Goal: Transaction & Acquisition: Purchase product/service

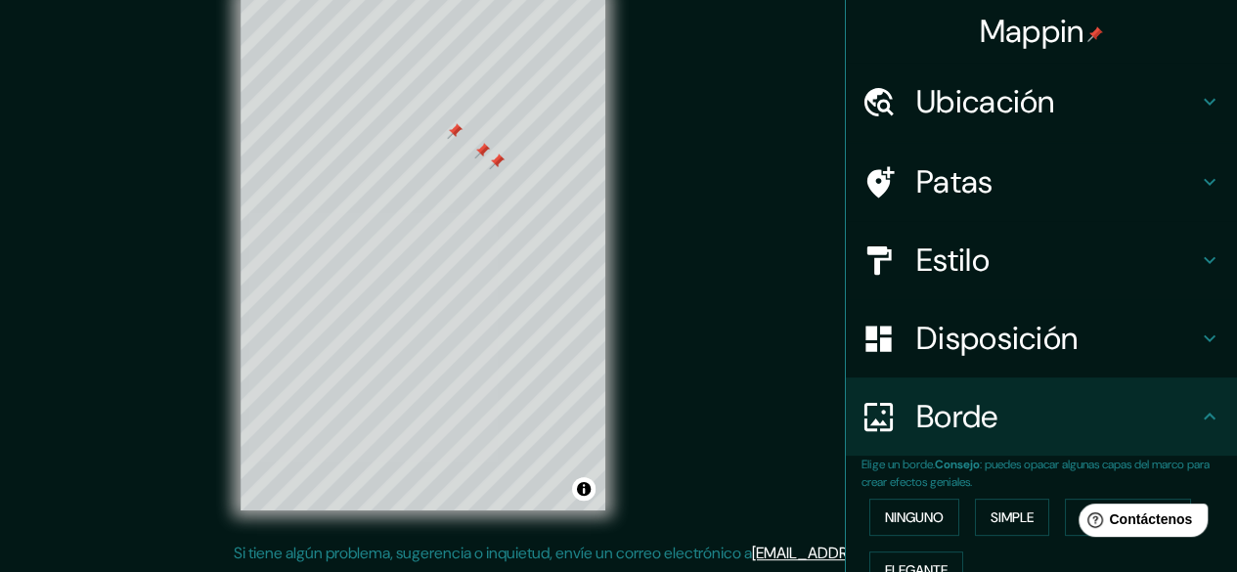
scroll to position [541, 0]
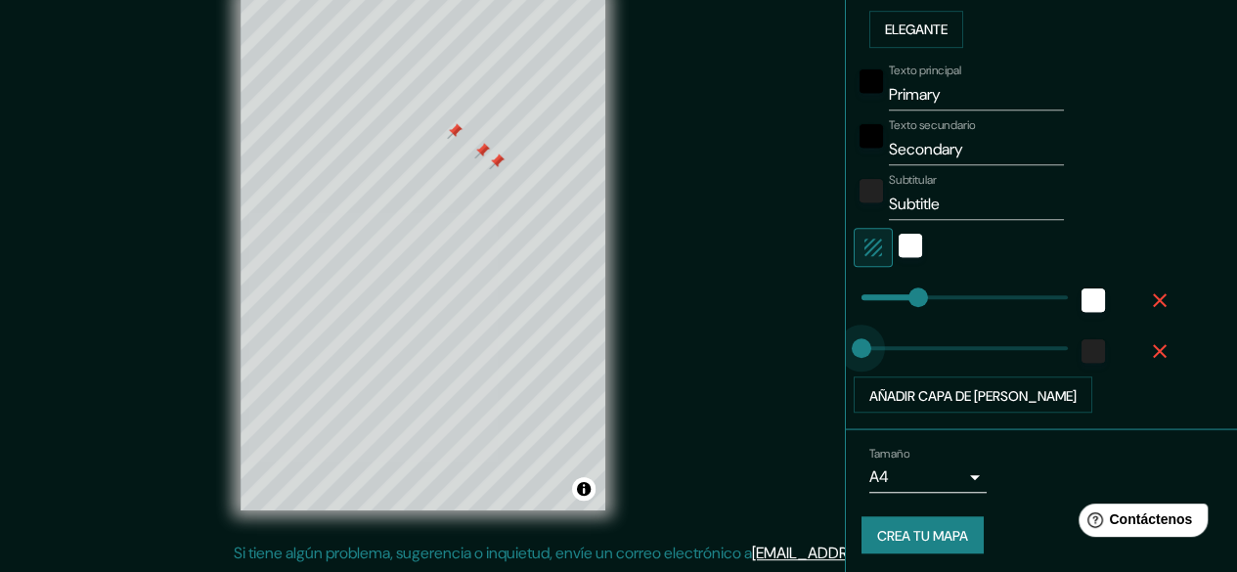
drag, startPoint x: 956, startPoint y: 345, endPoint x: 789, endPoint y: 375, distance: 168.8
drag, startPoint x: 903, startPoint y: 294, endPoint x: 759, endPoint y: 316, distance: 145.4
type input "47"
drag, startPoint x: 843, startPoint y: 286, endPoint x: 872, endPoint y: 287, distance: 29.4
click at [337, 535] on div "© Mapbox © OpenStreetMap Improve this map" at bounding box center [422, 253] width 427 height 578
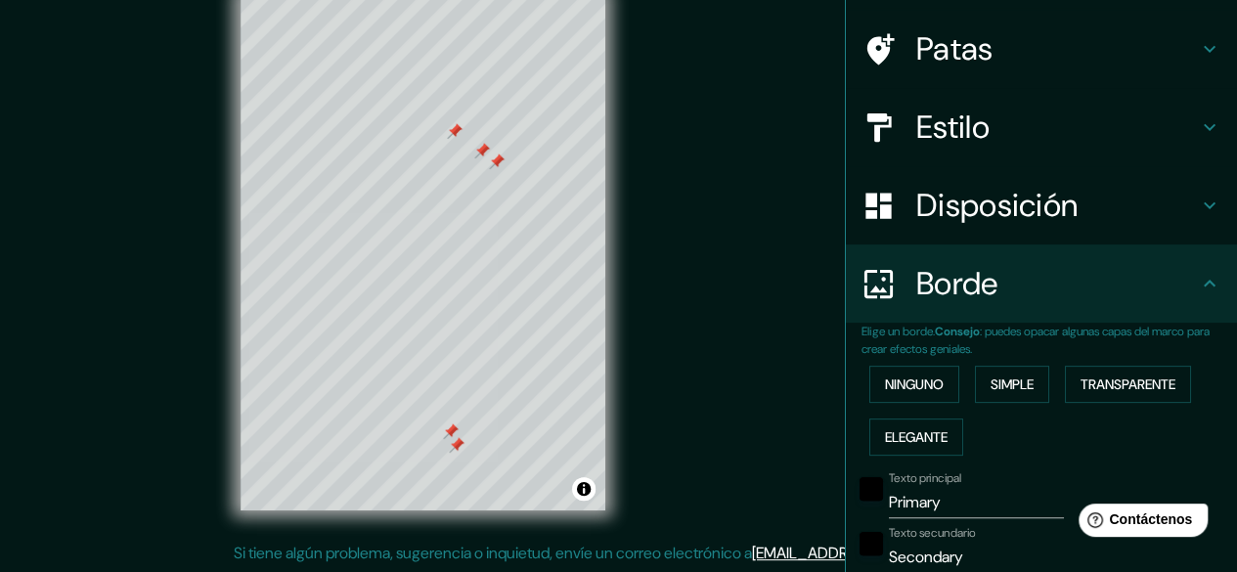
scroll to position [83, 0]
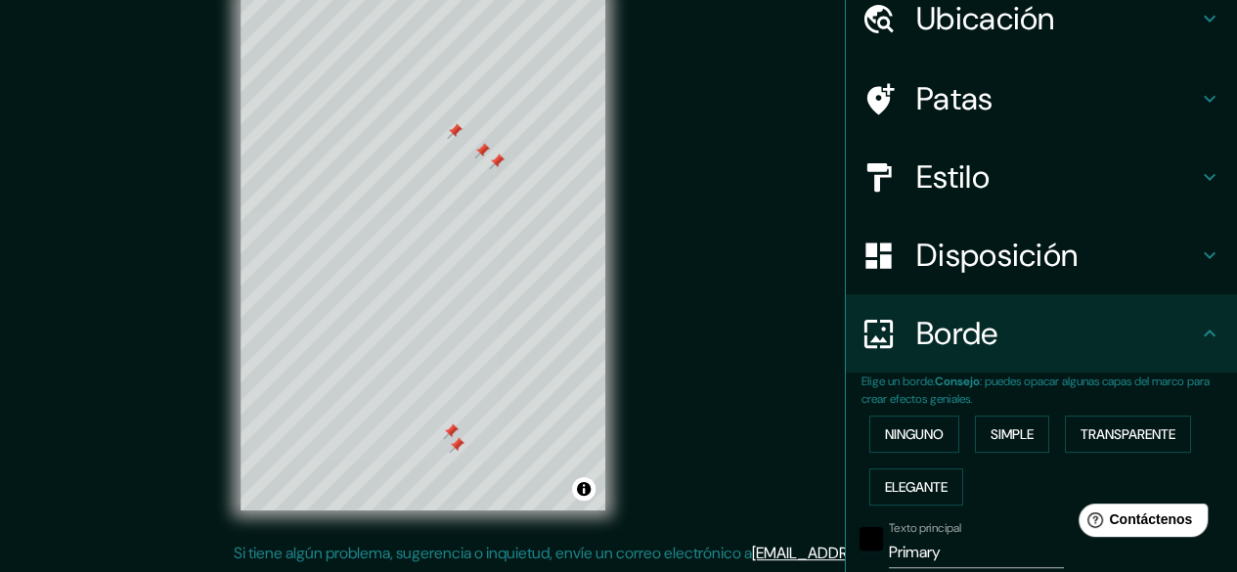
click at [929, 186] on font "Estilo" at bounding box center [952, 176] width 73 height 41
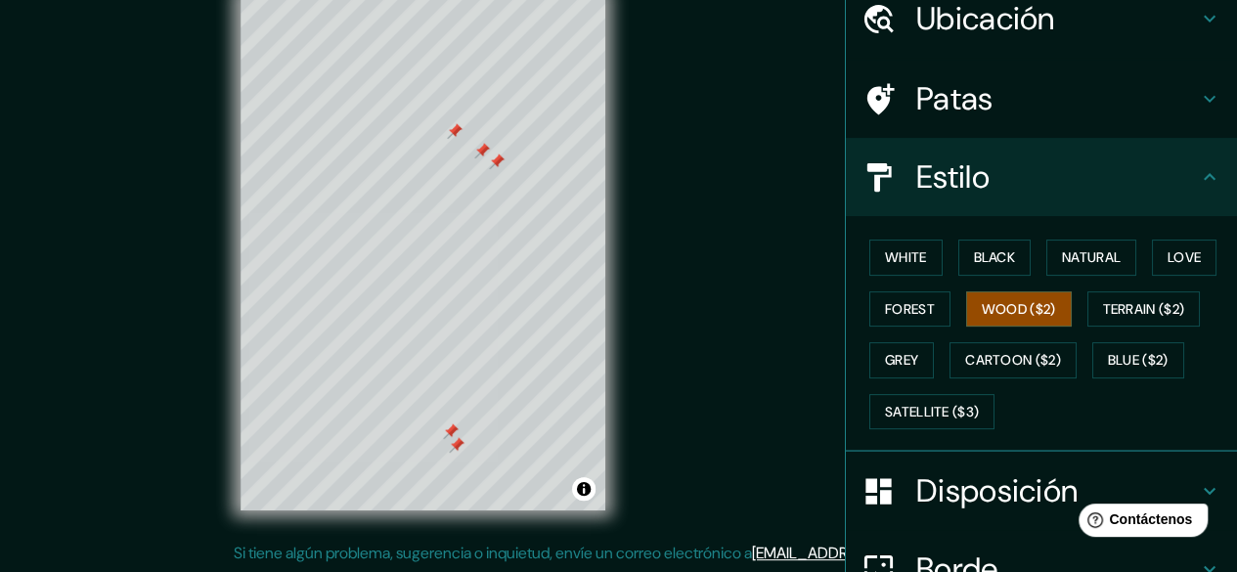
click at [925, 108] on font "Patas" at bounding box center [954, 98] width 77 height 41
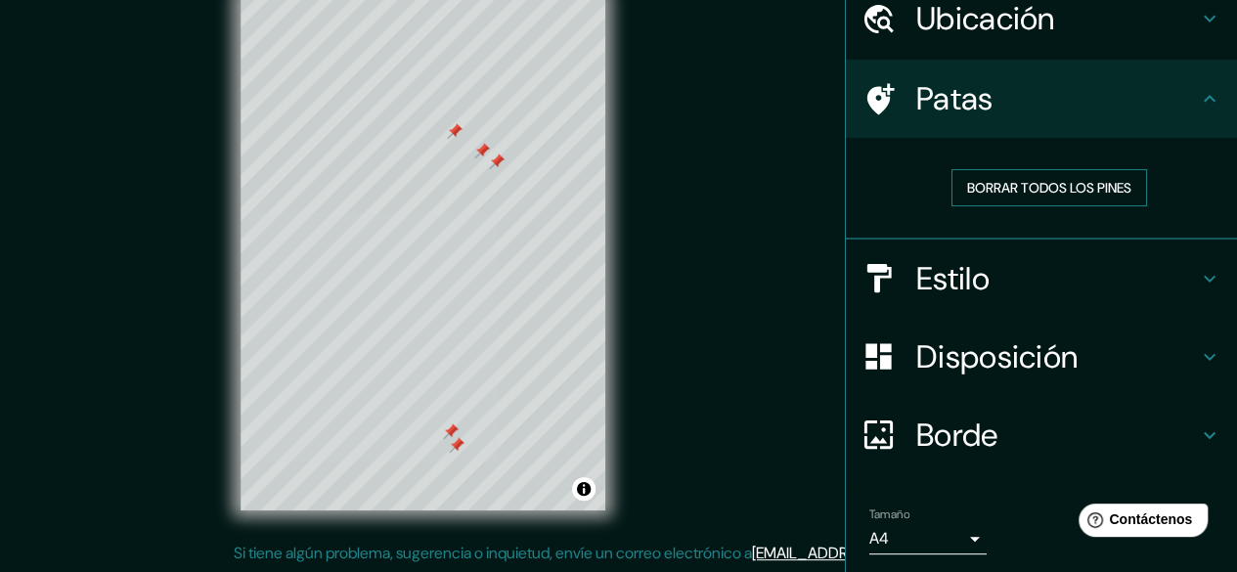
click at [995, 197] on font "Borrar todos los pines" at bounding box center [1049, 187] width 164 height 25
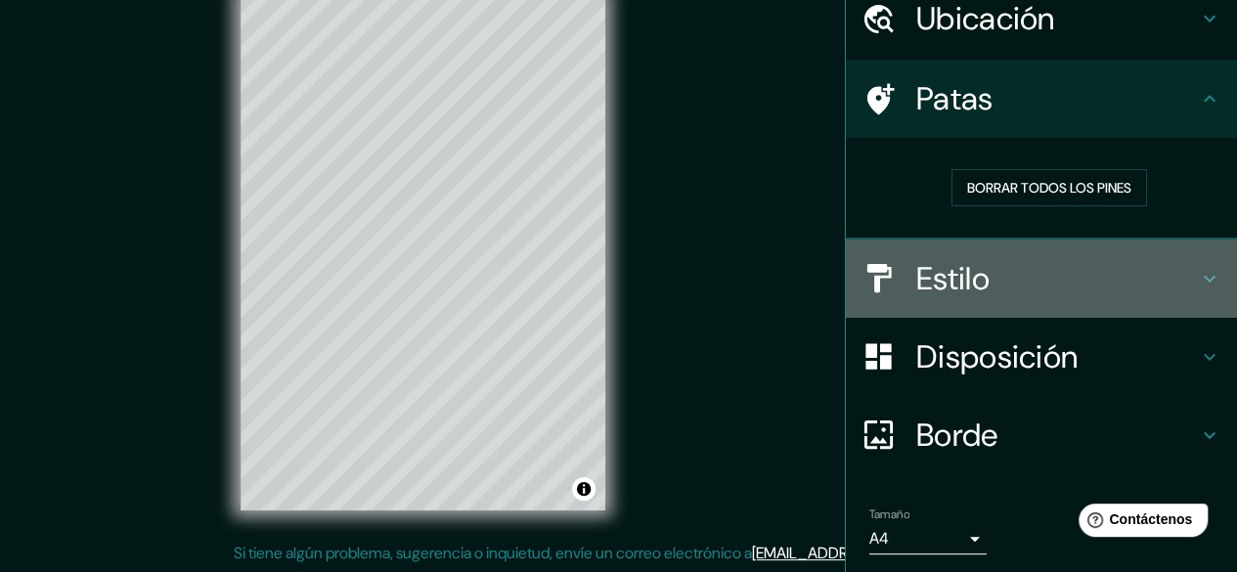
click at [945, 269] on font "Estilo" at bounding box center [952, 278] width 73 height 41
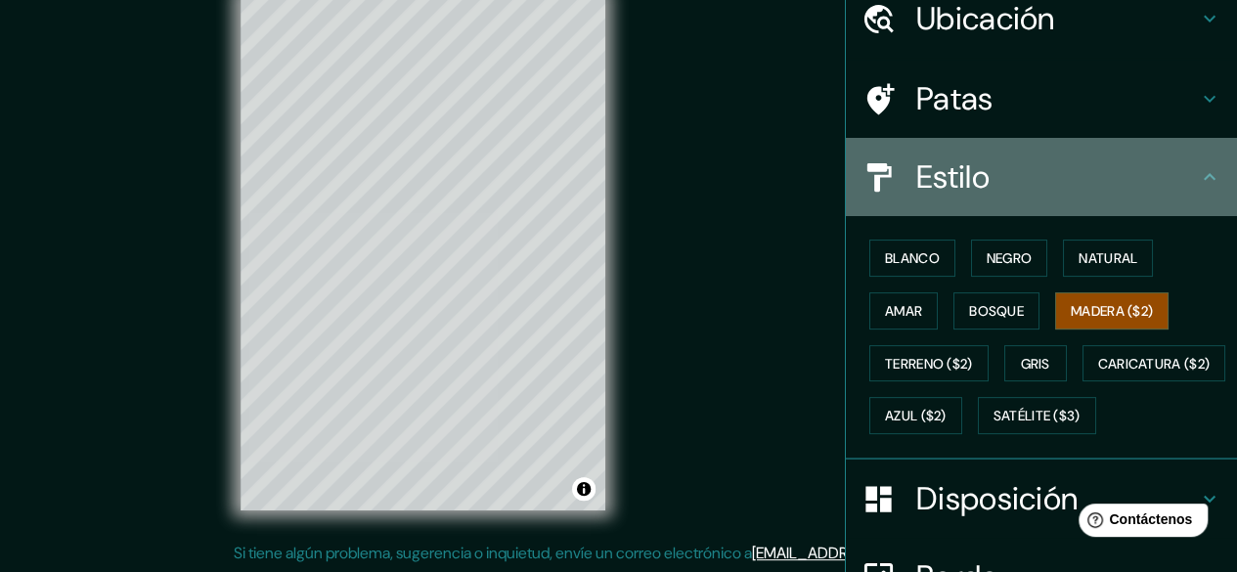
click at [961, 182] on font "Estilo" at bounding box center [952, 176] width 73 height 41
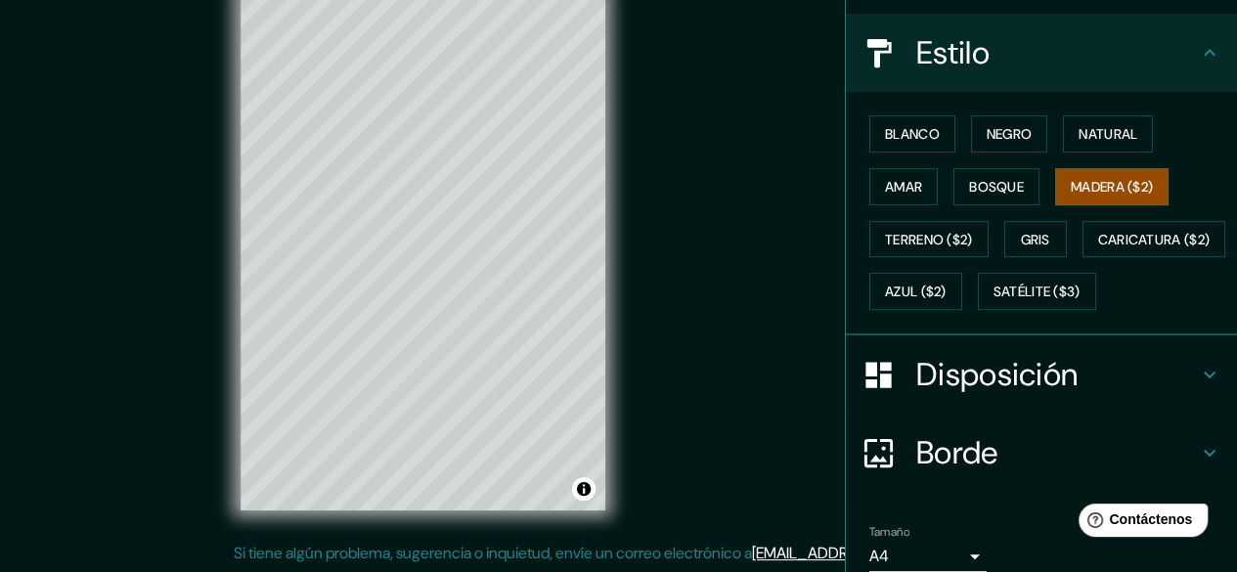
scroll to position [337, 0]
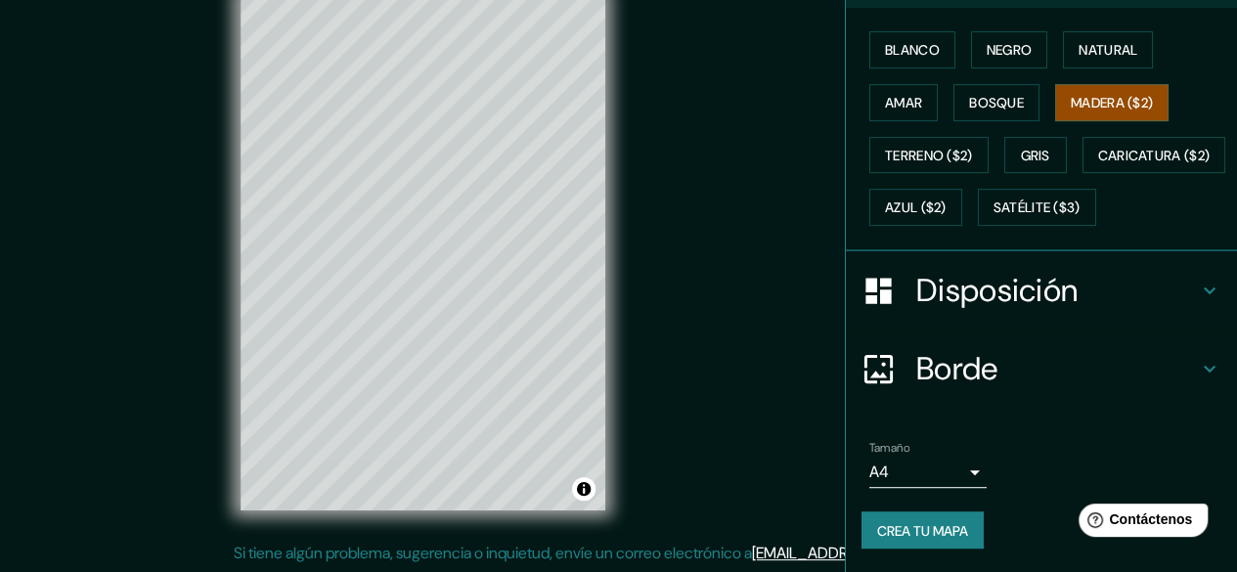
click at [974, 286] on font "Disposición" at bounding box center [996, 290] width 161 height 41
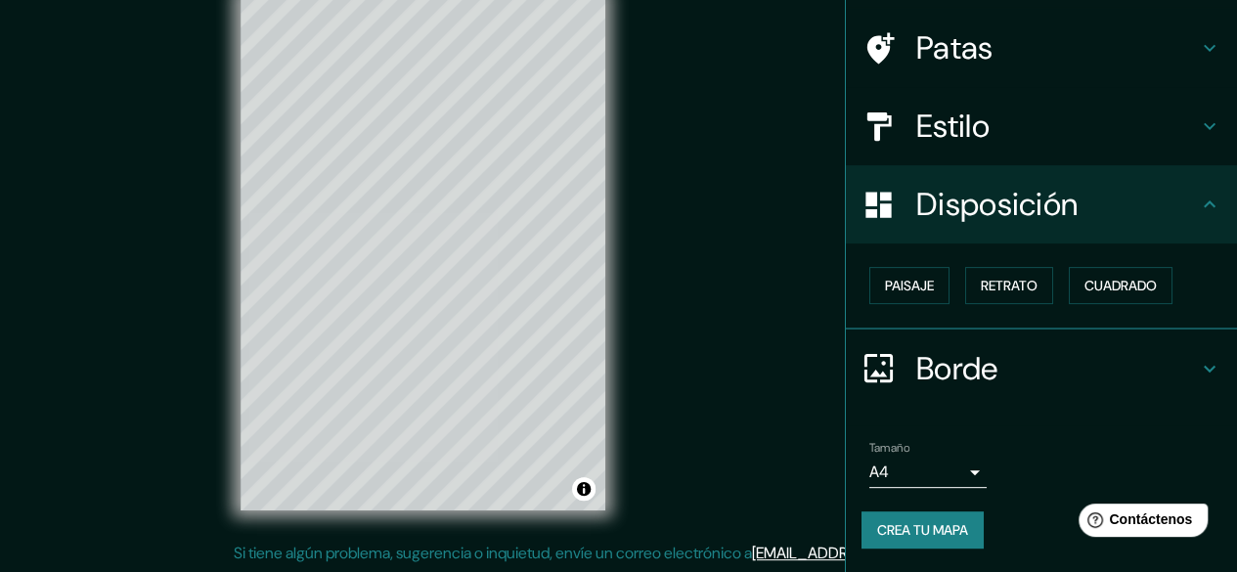
scroll to position [131, 0]
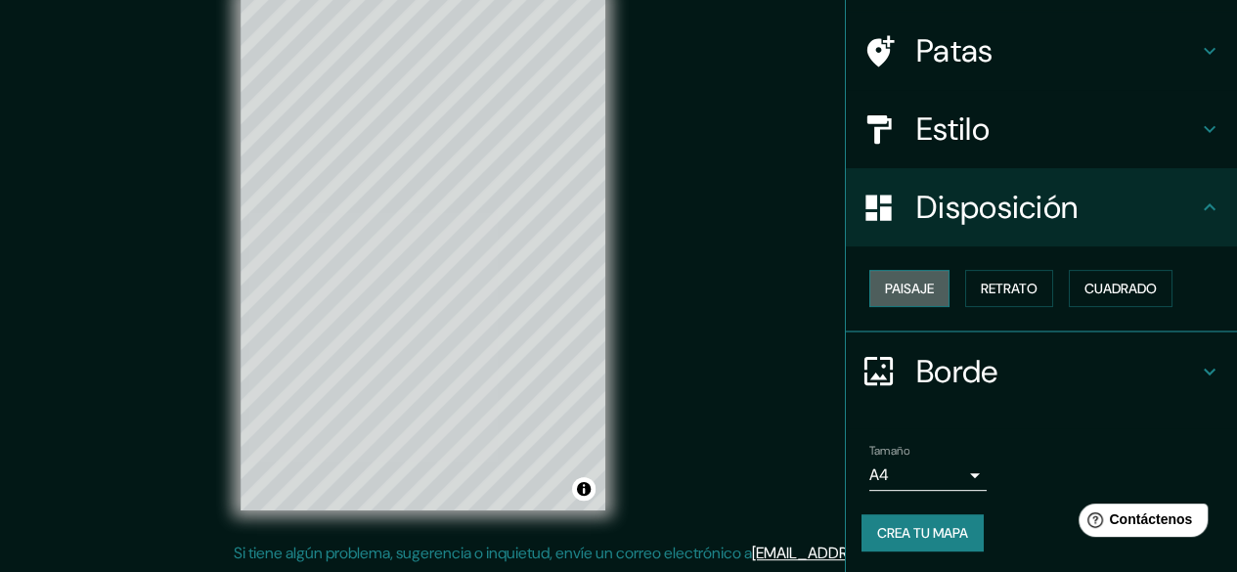
click at [912, 285] on font "Paisaje" at bounding box center [909, 289] width 49 height 18
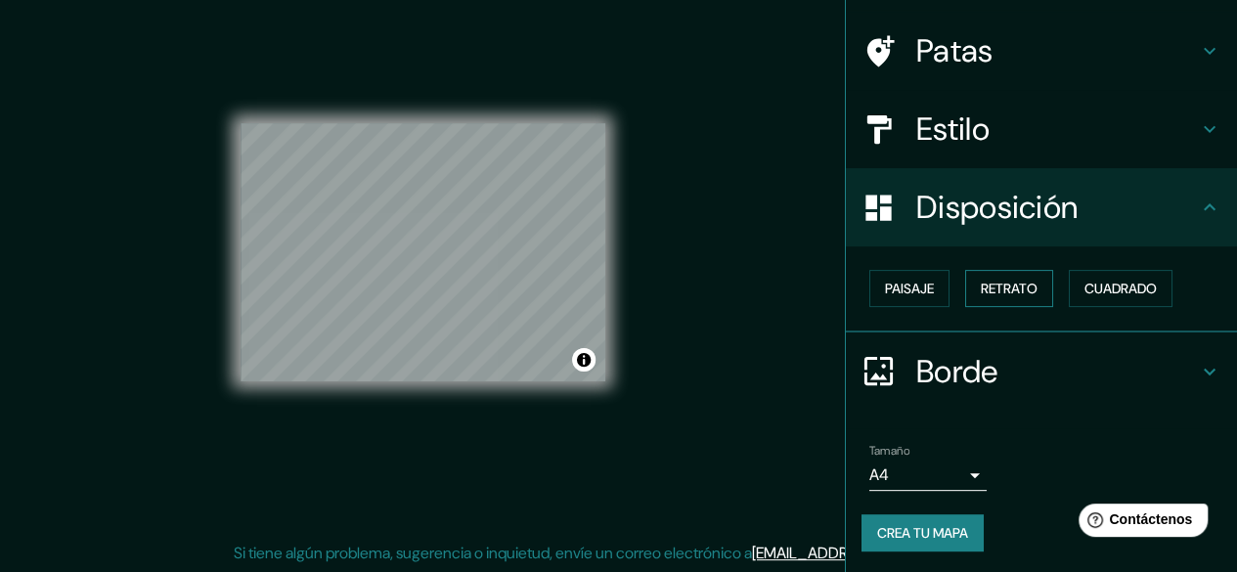
click at [985, 277] on font "Retrato" at bounding box center [1009, 288] width 57 height 25
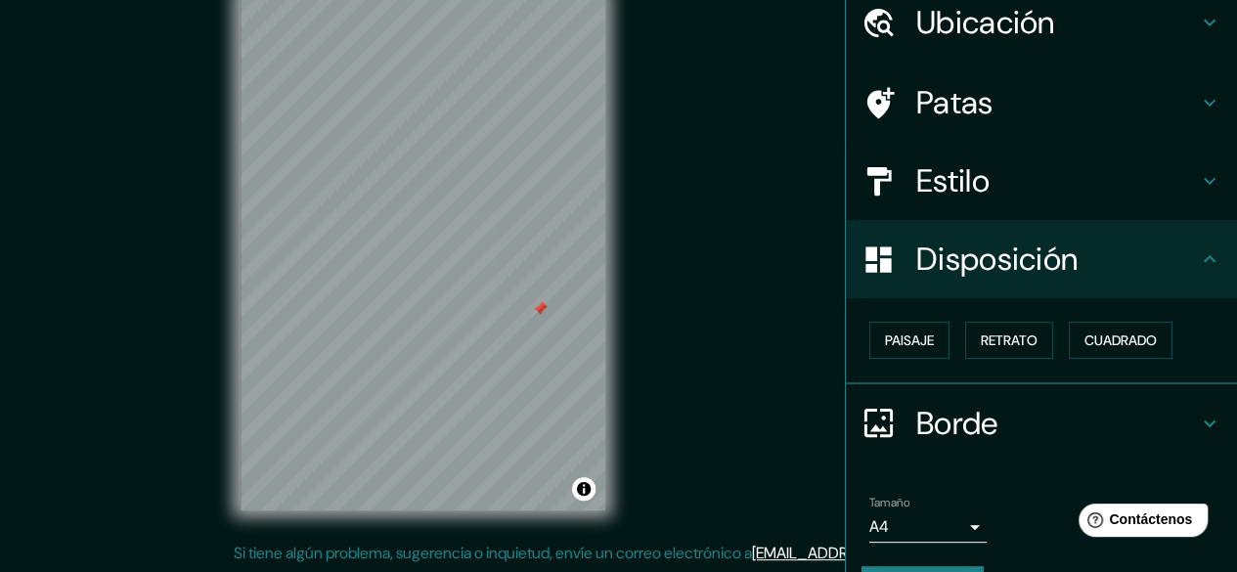
scroll to position [18, 0]
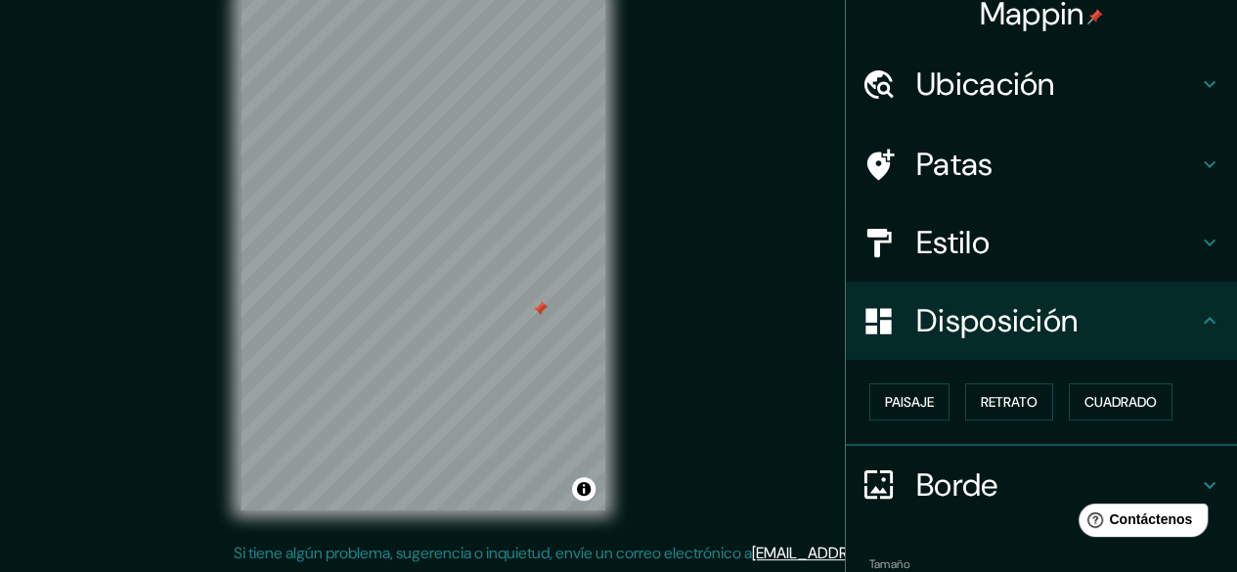
click at [1064, 158] on h4 "Patas" at bounding box center [1057, 164] width 282 height 39
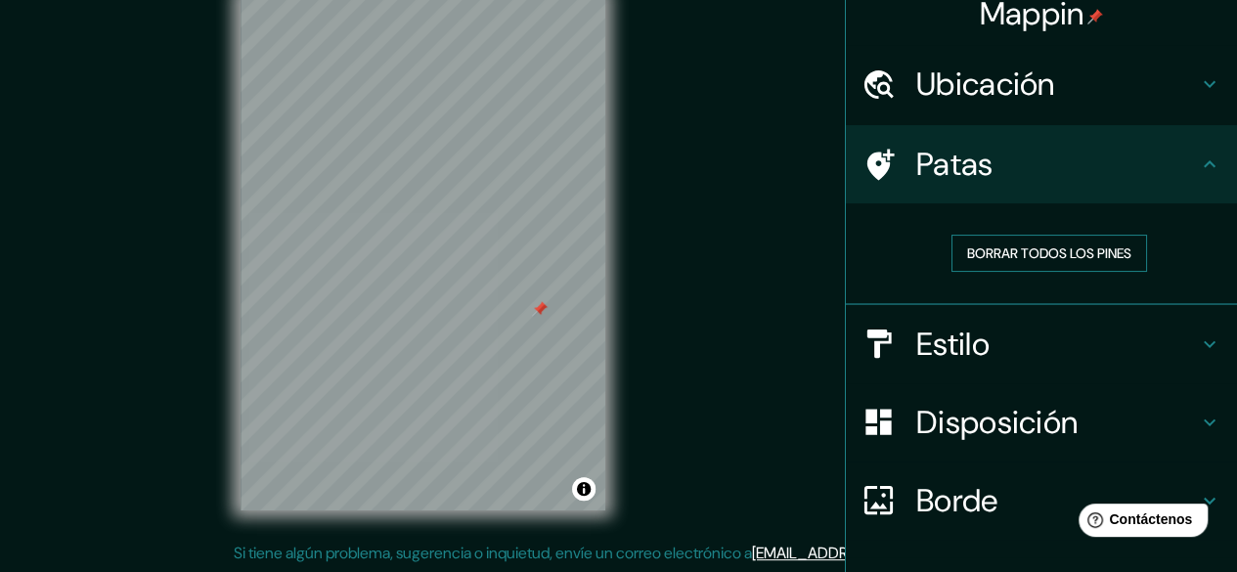
click at [1051, 245] on font "Borrar todos los pines" at bounding box center [1049, 254] width 164 height 18
click at [1216, 155] on div "Patas" at bounding box center [1041, 164] width 391 height 78
click at [1109, 178] on h4 "Patas" at bounding box center [1057, 164] width 282 height 39
click at [1121, 95] on h4 "Ubicación" at bounding box center [1057, 84] width 282 height 39
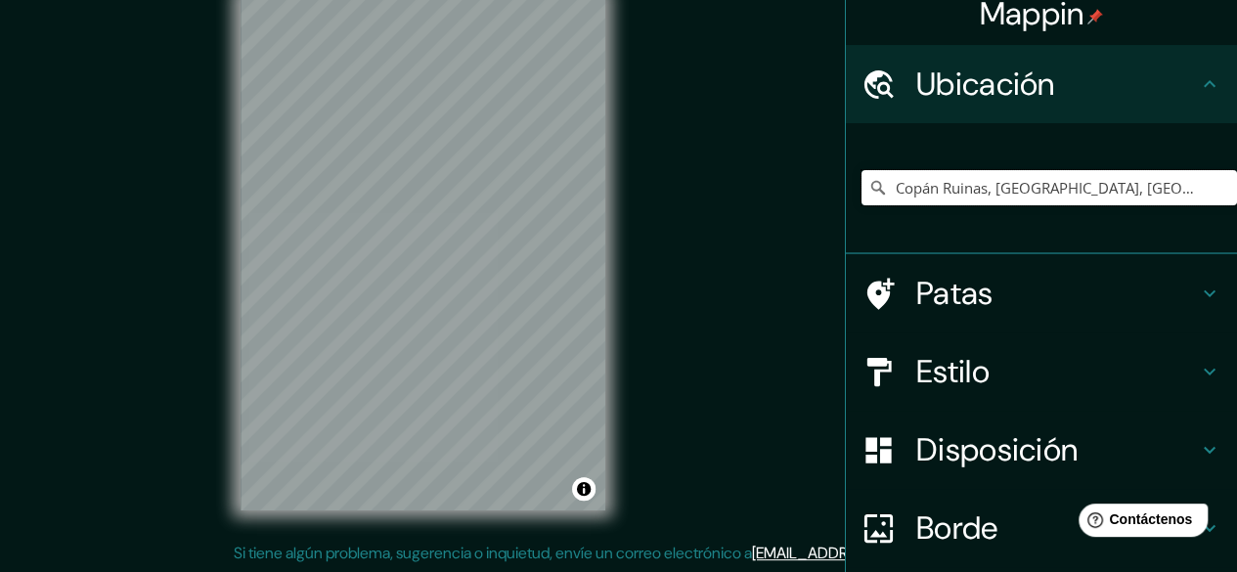
click at [1072, 200] on input "Copán Ruinas, Departamento de Copán, Honduras" at bounding box center [1050, 187] width 376 height 35
click at [1144, 203] on input "Copán Ruinas, Departamento de Copán, Honduras" at bounding box center [1050, 187] width 376 height 35
click at [1146, 192] on input "Copán Ruinas, Departamento de Copán, Honduras" at bounding box center [1050, 187] width 376 height 35
click at [1079, 190] on input "Copán Ruinas, Departamento de Copán, Honduras" at bounding box center [1050, 187] width 376 height 35
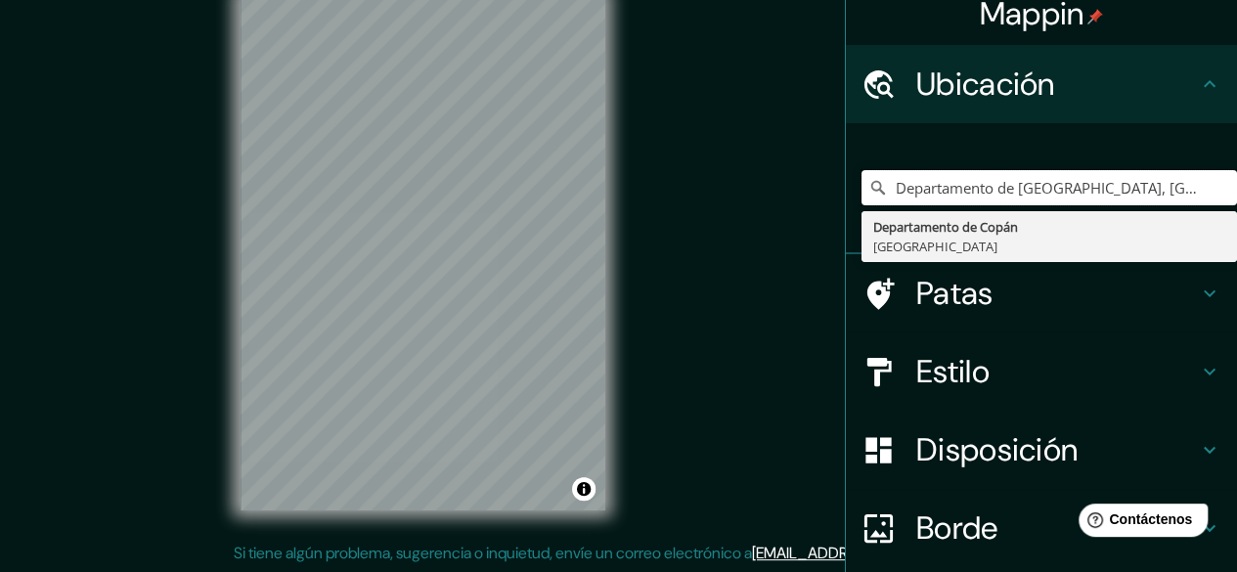
type input "Departamento de Copán, Honduras"
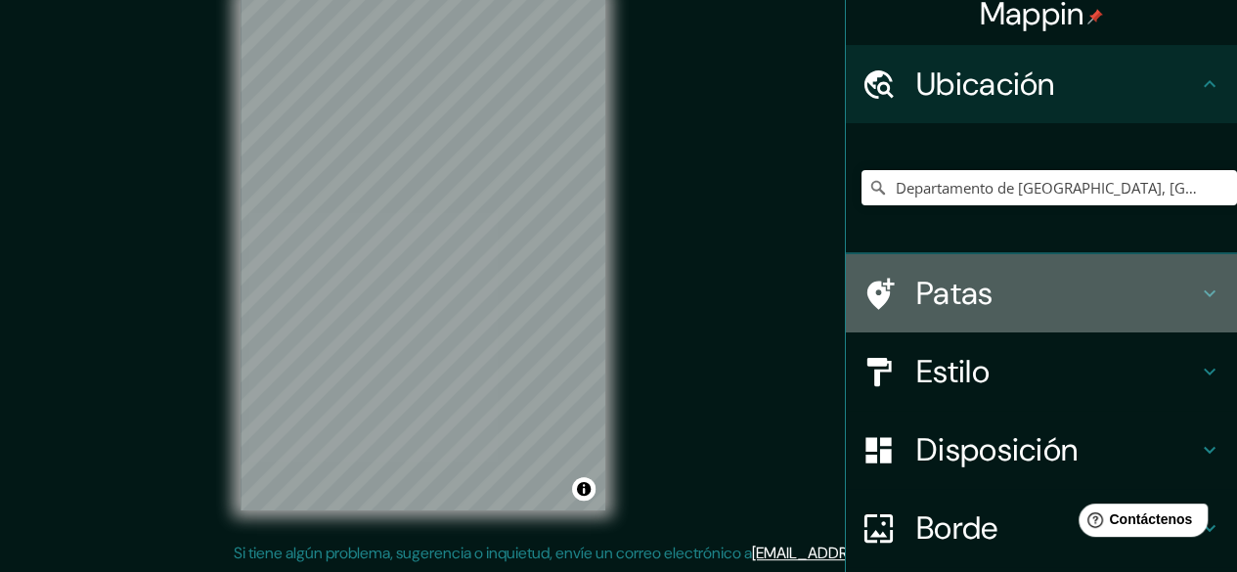
click at [928, 288] on font "Patas" at bounding box center [954, 293] width 77 height 41
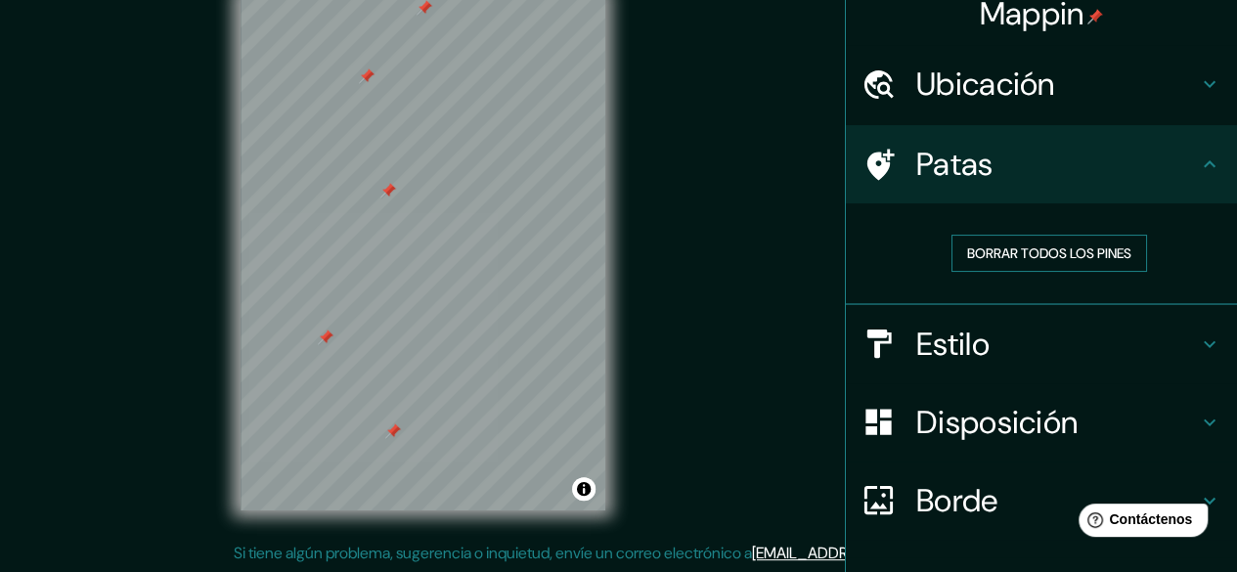
click at [983, 250] on font "Borrar todos los pines" at bounding box center [1049, 254] width 164 height 18
click at [967, 249] on font "Borrar todos los pines" at bounding box center [1049, 254] width 164 height 18
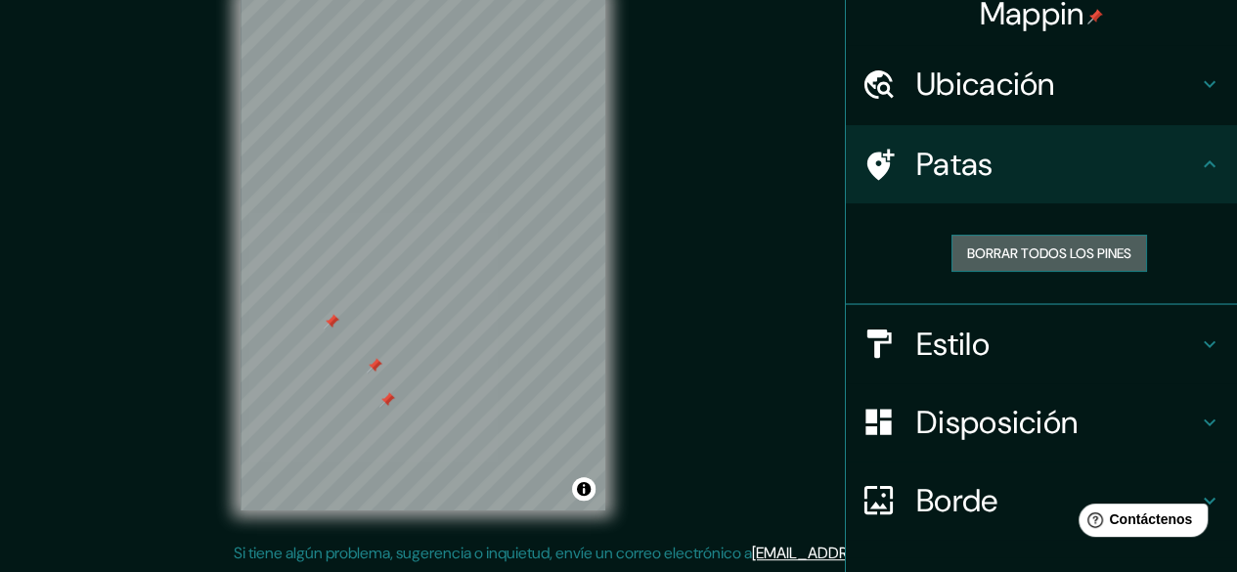
click at [967, 245] on font "Borrar todos los pines" at bounding box center [1049, 254] width 164 height 18
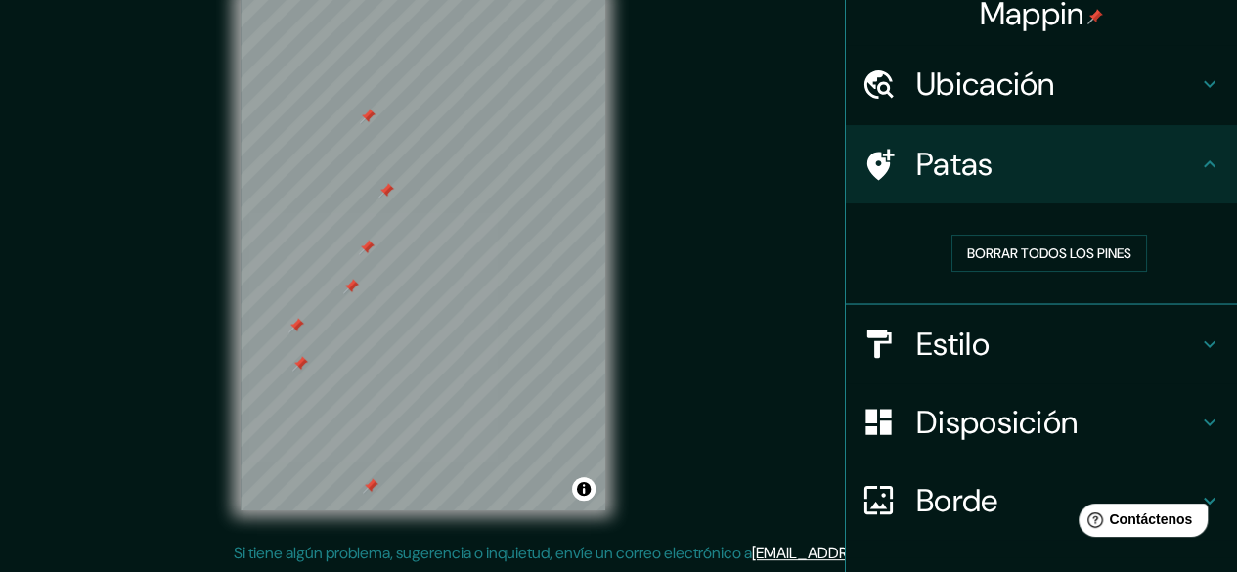
click at [925, 341] on font "Estilo" at bounding box center [952, 344] width 73 height 41
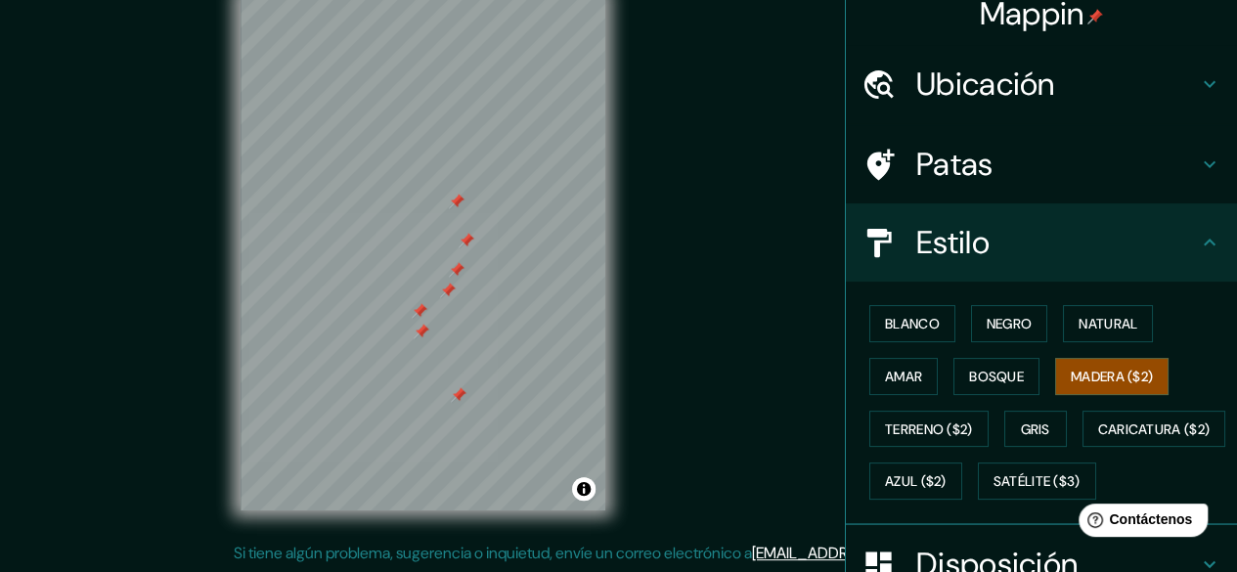
click at [681, 335] on div "Mappin Ubicación Departamento de Copán, Honduras Departamento de Copán Honduras…" at bounding box center [618, 268] width 1237 height 609
click at [1003, 320] on font "Negro" at bounding box center [1010, 324] width 46 height 18
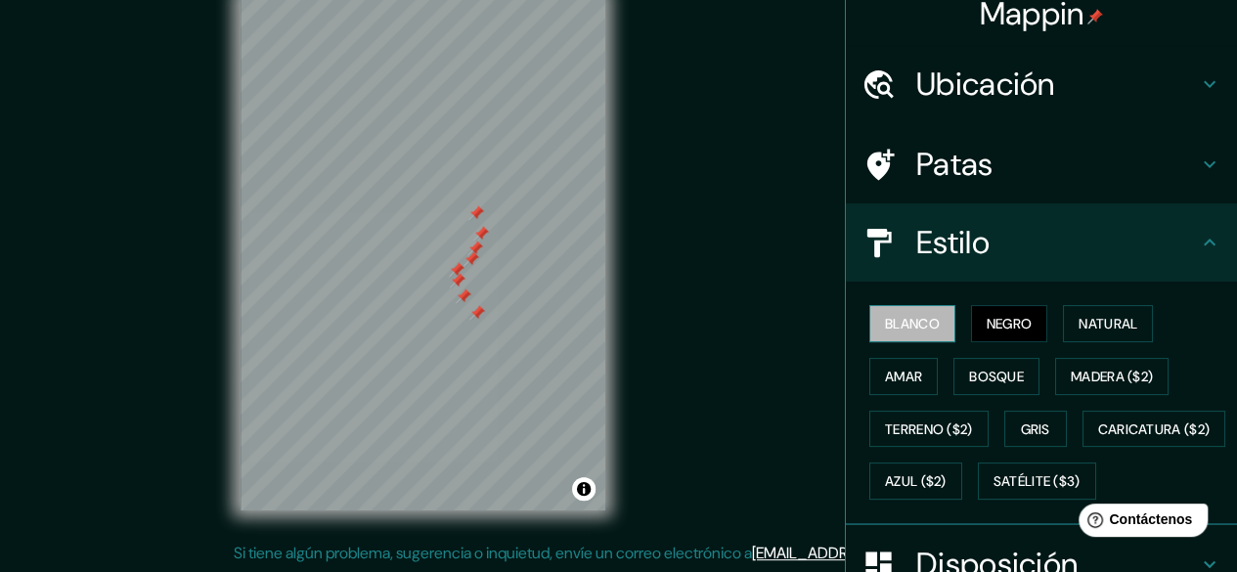
click at [912, 320] on font "Blanco" at bounding box center [912, 324] width 55 height 18
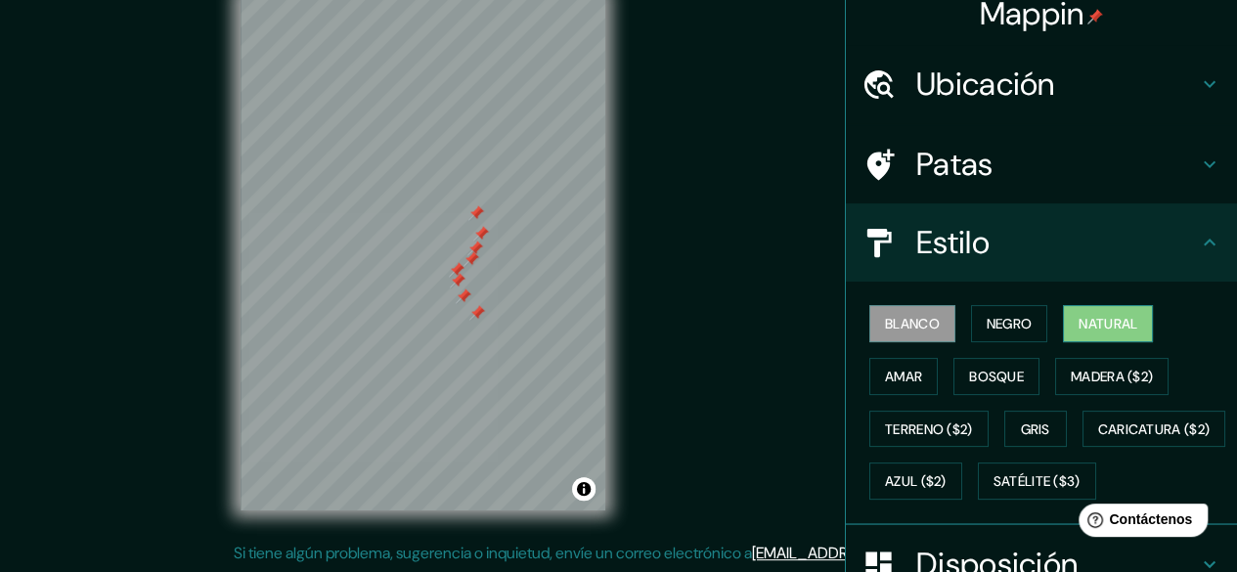
click at [1079, 324] on font "Natural" at bounding box center [1108, 324] width 59 height 18
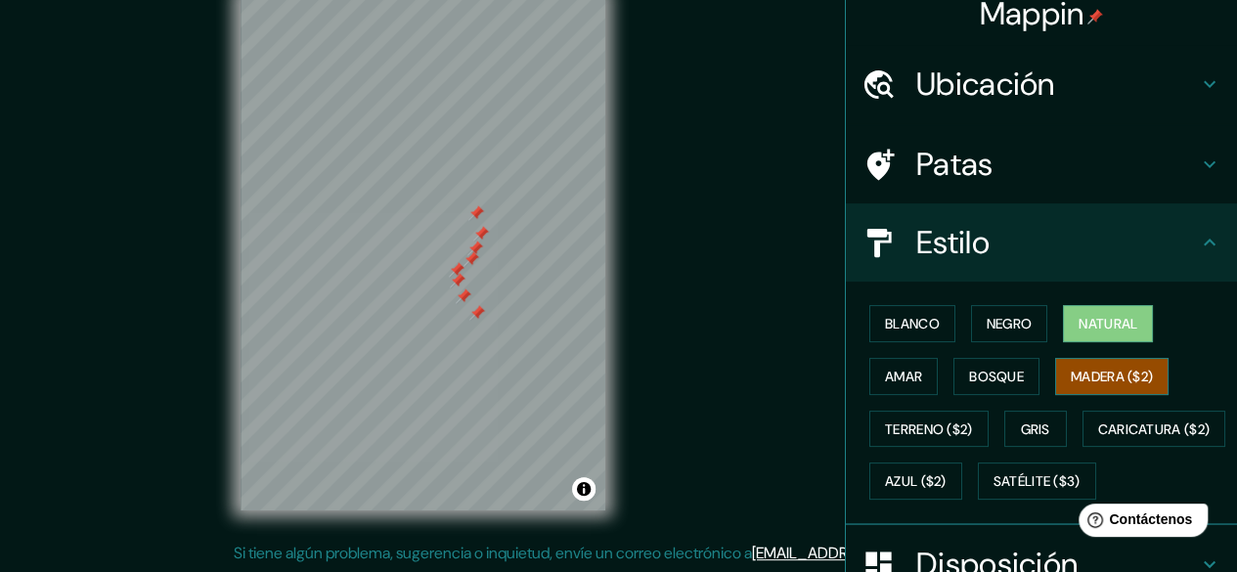
click at [1071, 376] on font "Madera ($2)" at bounding box center [1112, 377] width 82 height 18
click at [943, 90] on font "Ubicación" at bounding box center [985, 84] width 139 height 41
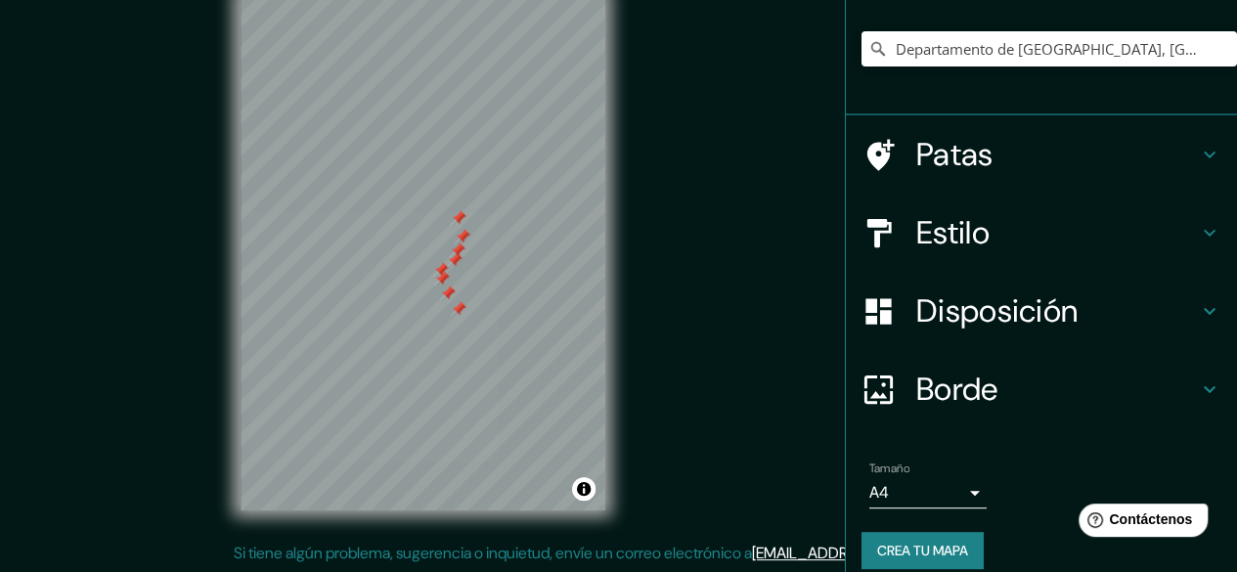
scroll to position [176, 0]
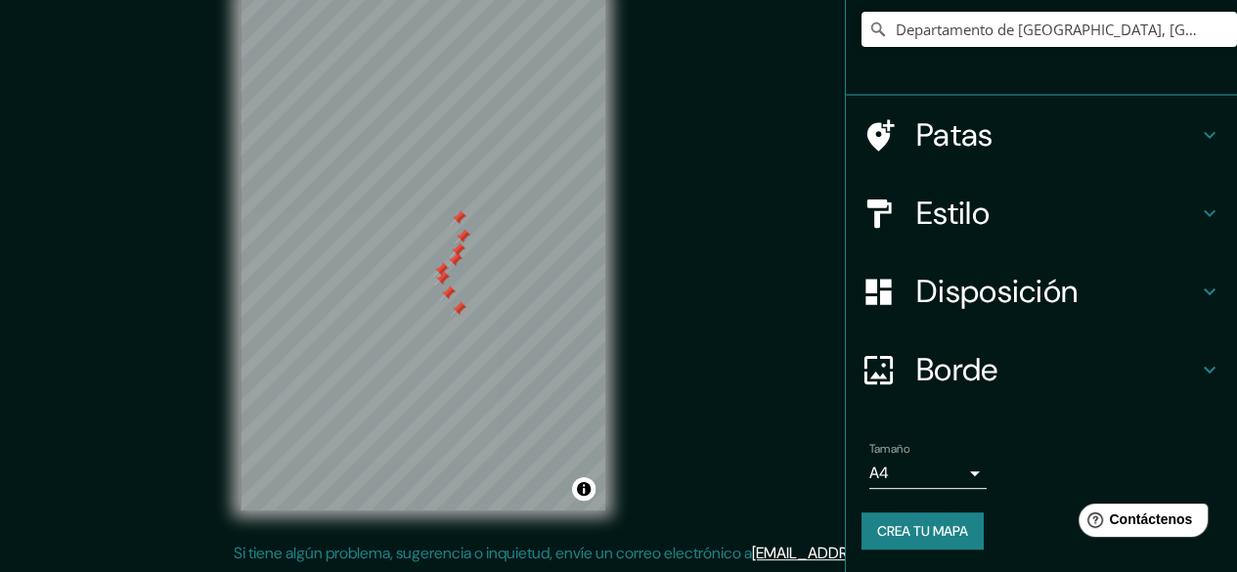
click at [959, 471] on body "Mappin Ubicación Departamento de Copán, Honduras Departamento de Copán Honduras…" at bounding box center [618, 250] width 1237 height 572
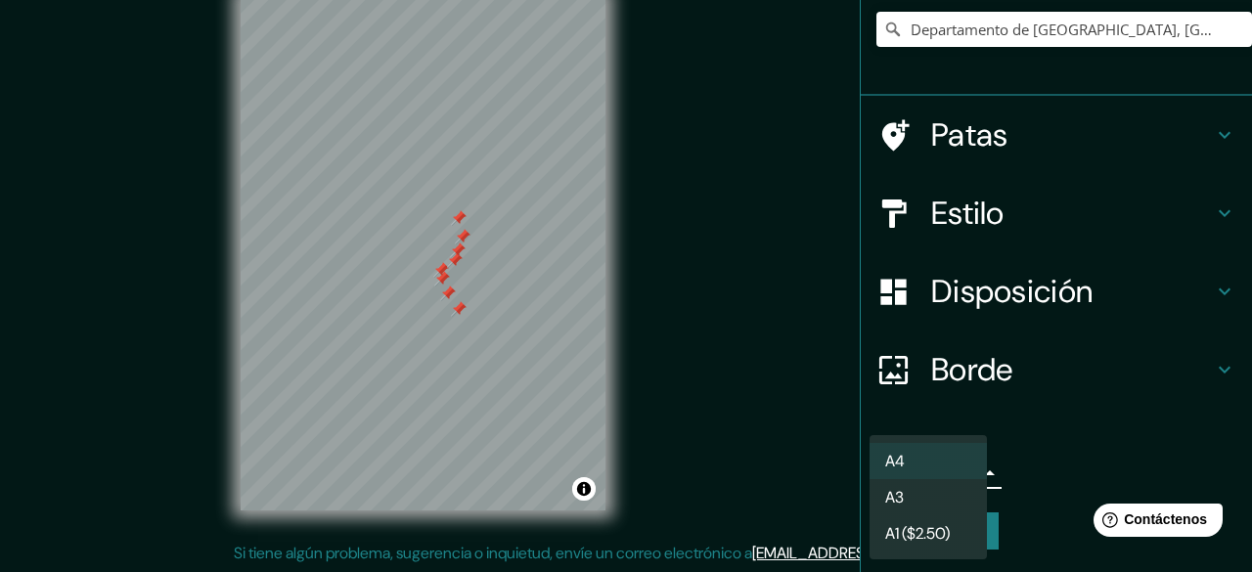
click at [945, 537] on font "A1 ($2.50)" at bounding box center [917, 533] width 65 height 21
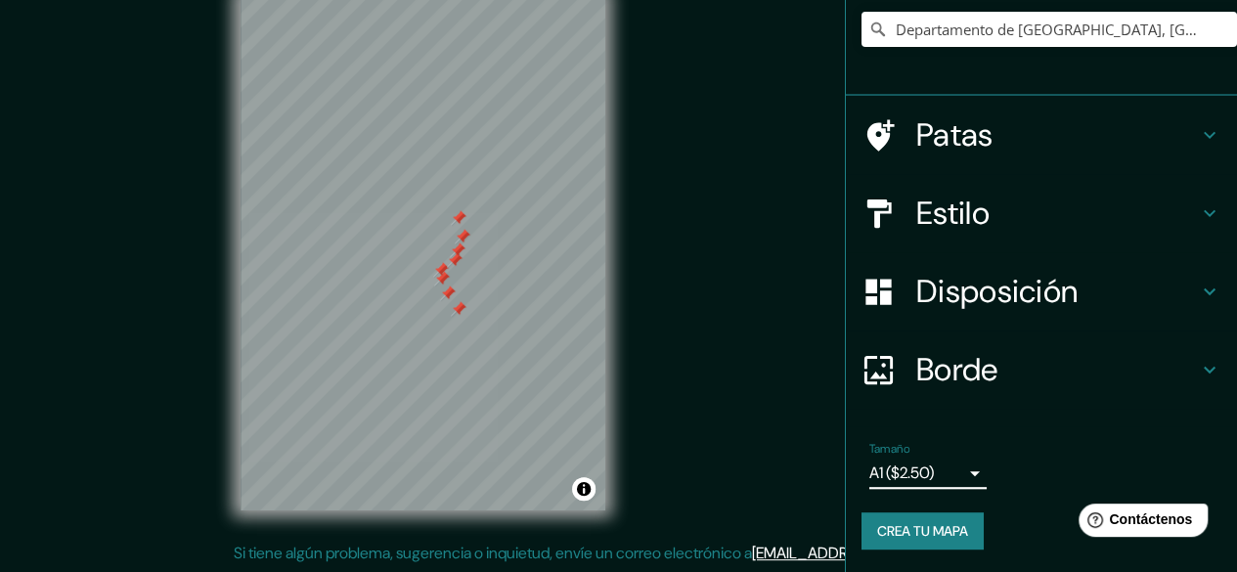
click at [936, 536] on font "Crea tu mapa" at bounding box center [922, 531] width 91 height 18
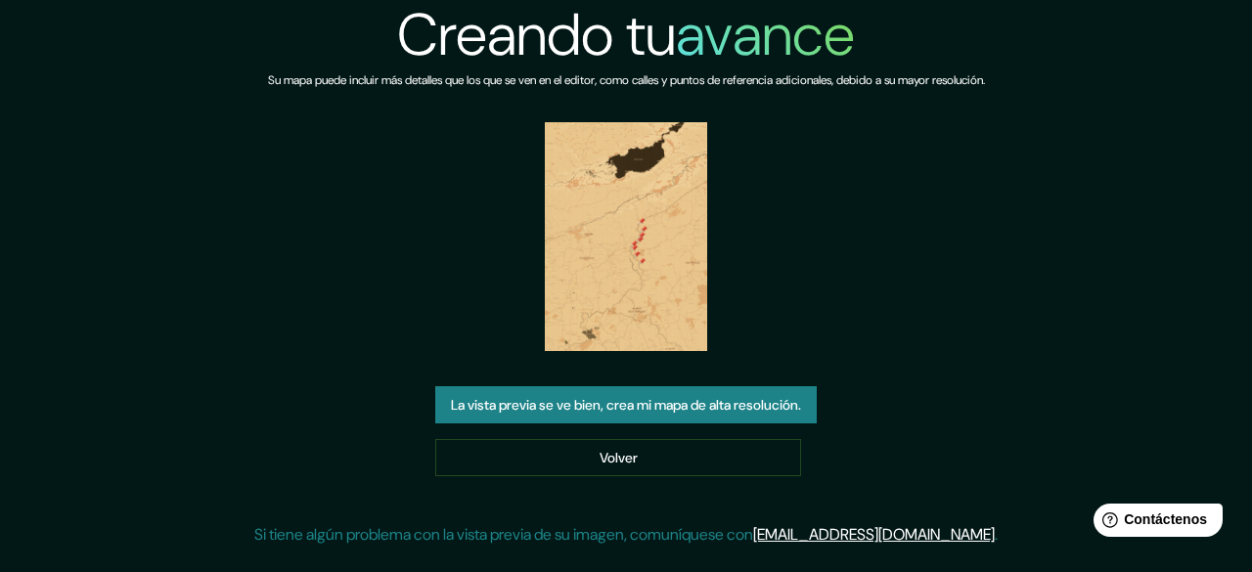
click at [699, 407] on font "La vista previa se ve bien, crea mi mapa de alta resolución." at bounding box center [626, 405] width 350 height 18
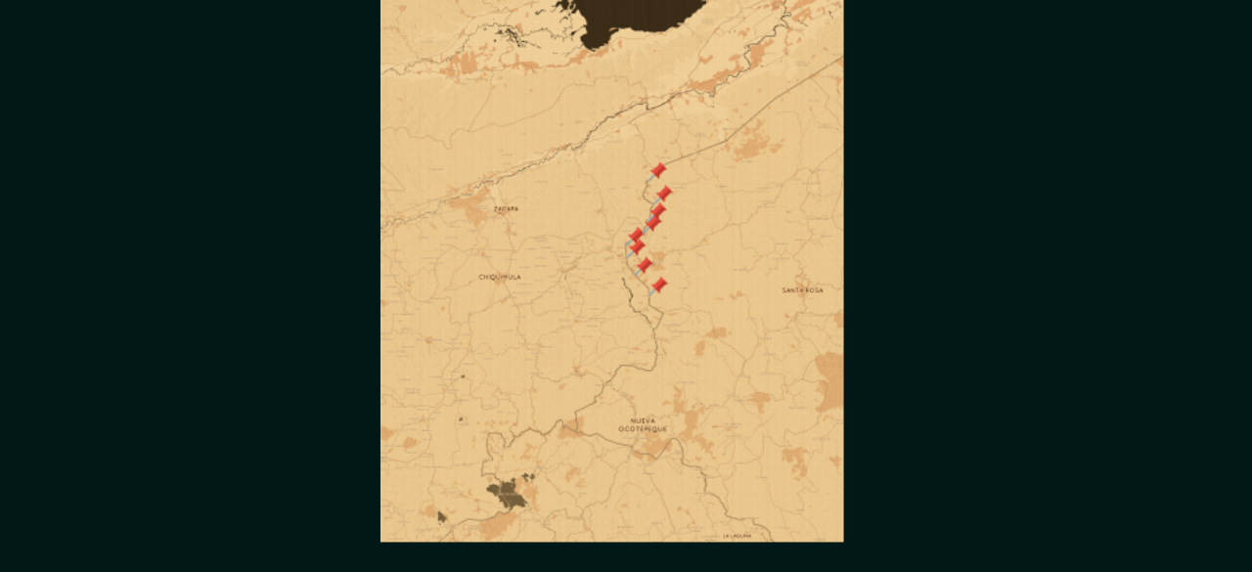
click at [665, 268] on img at bounding box center [626, 236] width 162 height 229
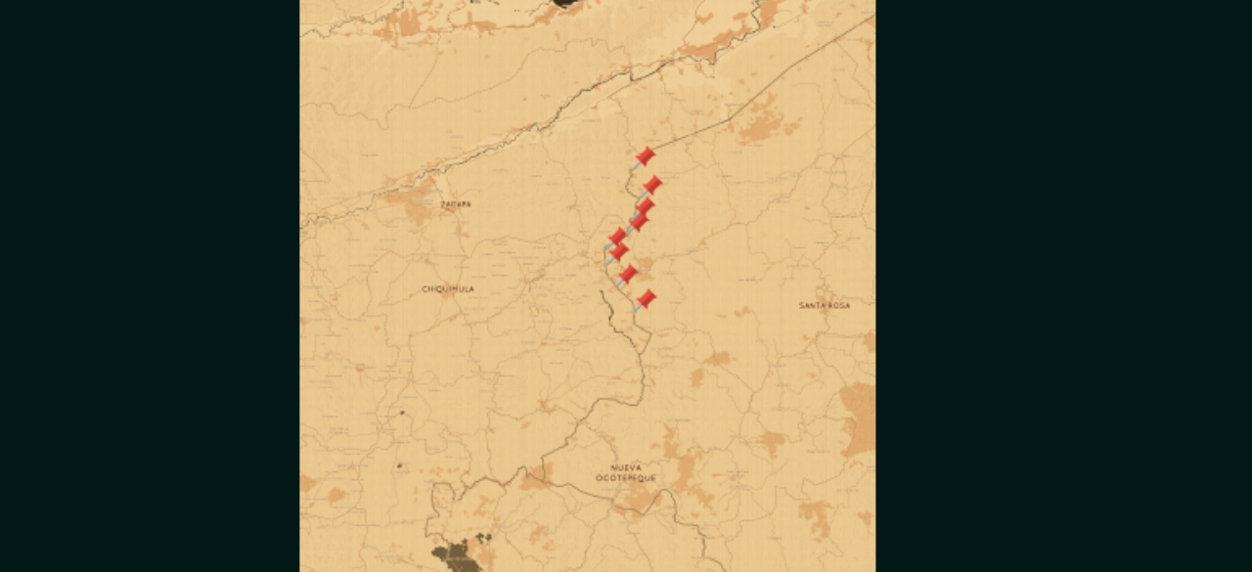
click at [672, 305] on img at bounding box center [626, 236] width 162 height 229
click at [673, 295] on img at bounding box center [626, 236] width 162 height 229
click at [673, 289] on img at bounding box center [626, 236] width 162 height 229
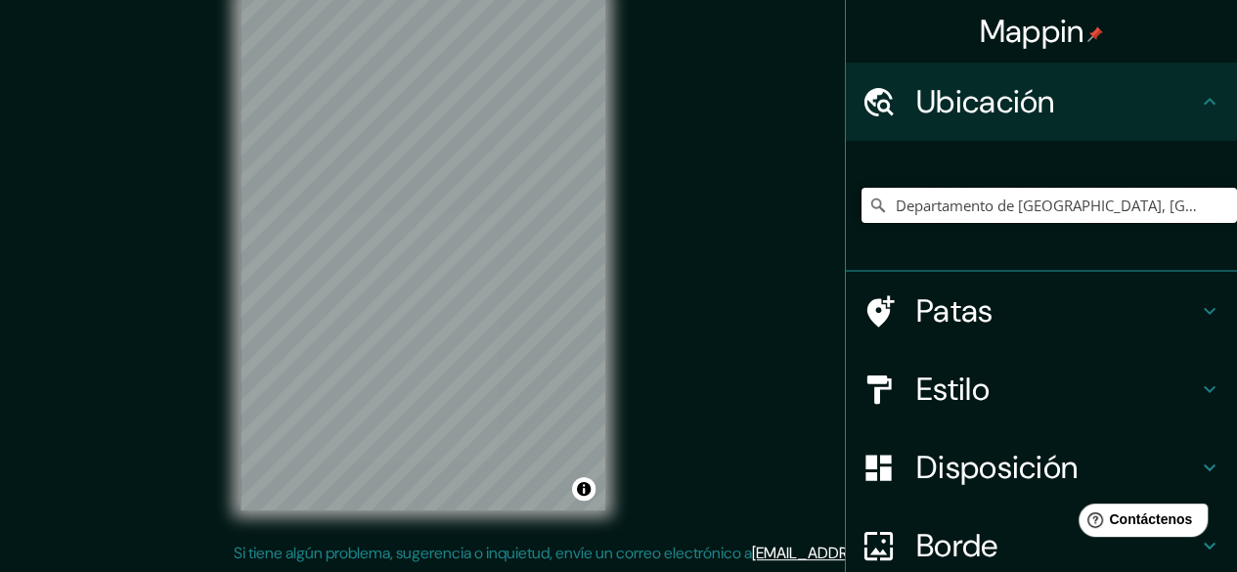
click at [1025, 210] on input "Departamento de [GEOGRAPHIC_DATA], [GEOGRAPHIC_DATA]" at bounding box center [1050, 205] width 376 height 35
click at [1146, 207] on input "Departamento de Copán, Honduras" at bounding box center [1050, 205] width 376 height 35
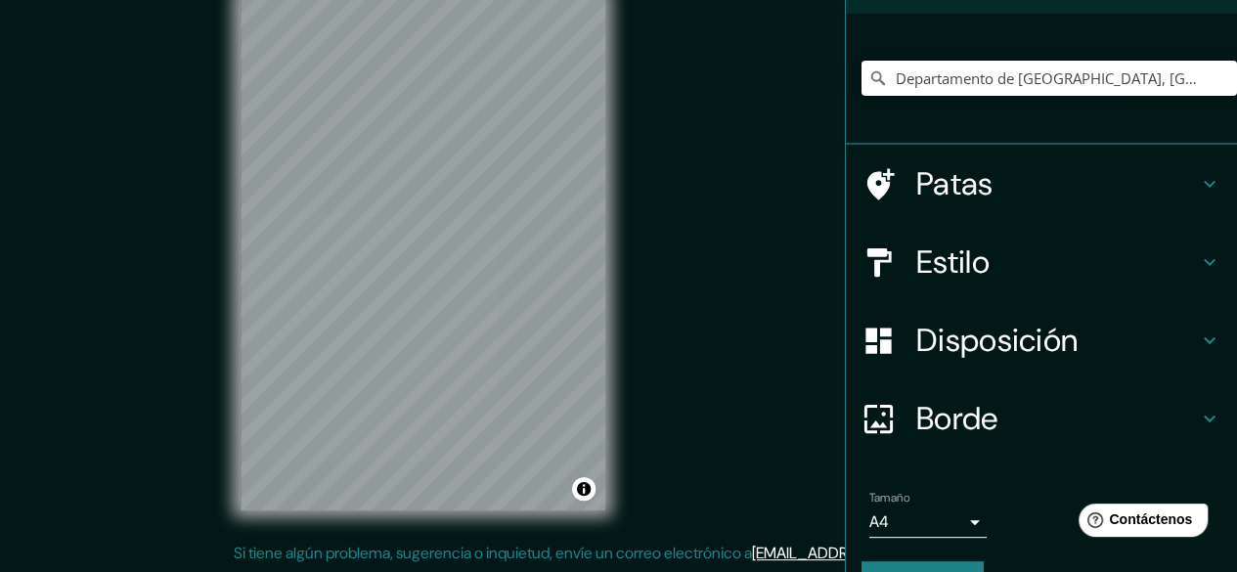
scroll to position [176, 0]
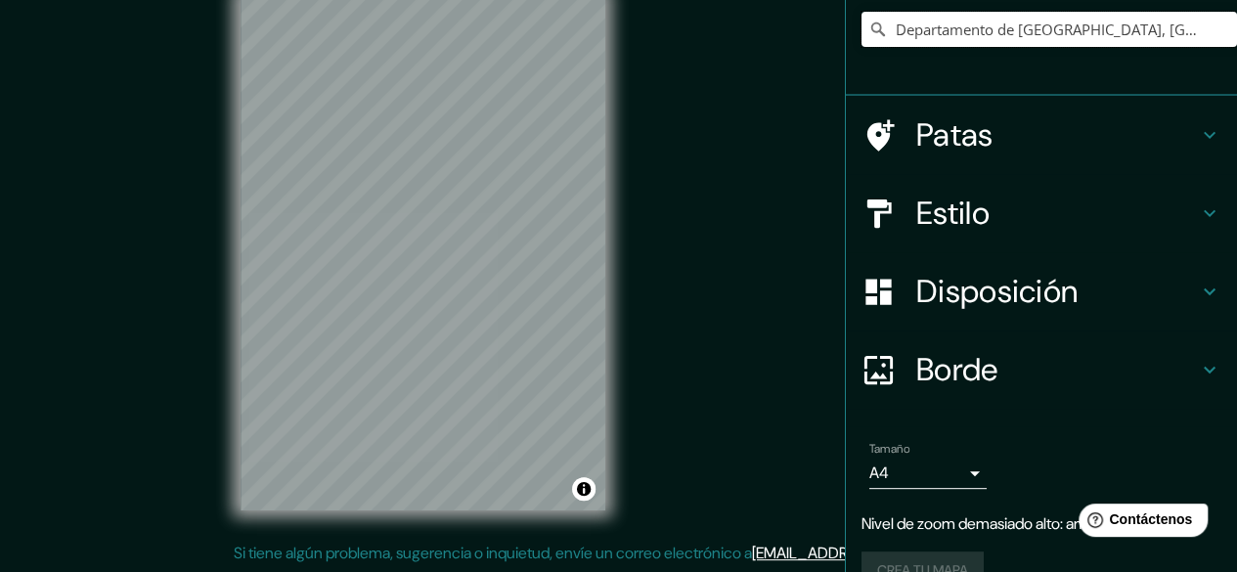
click at [1167, 35] on input "Departamento de Copán, Honduras" at bounding box center [1050, 29] width 376 height 35
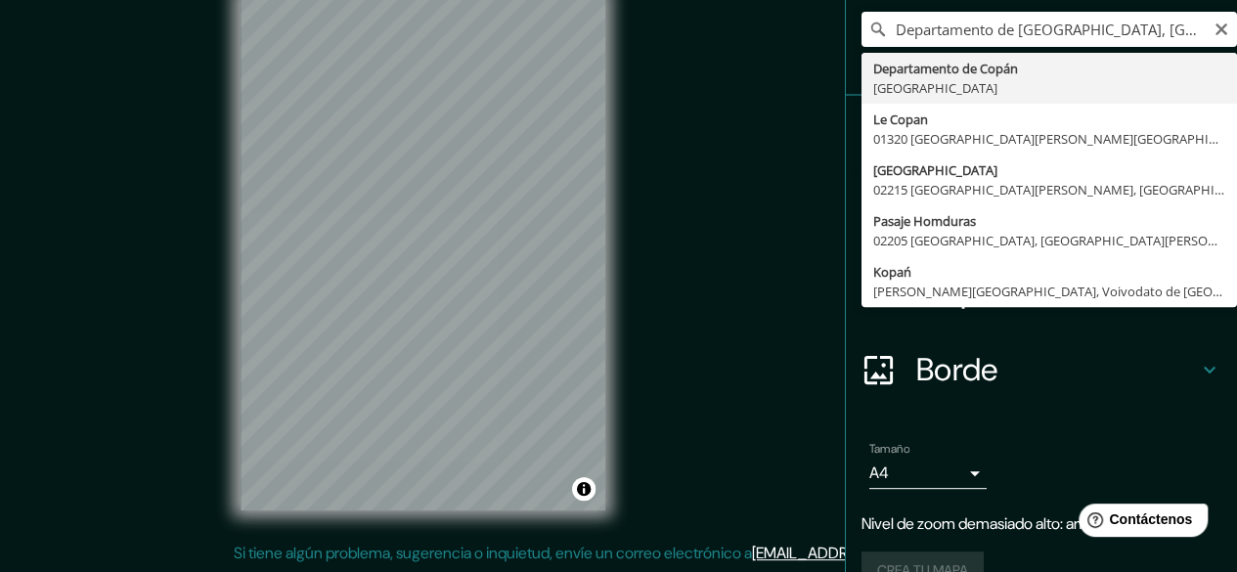
type input "Departamento de Copán, Honduras"
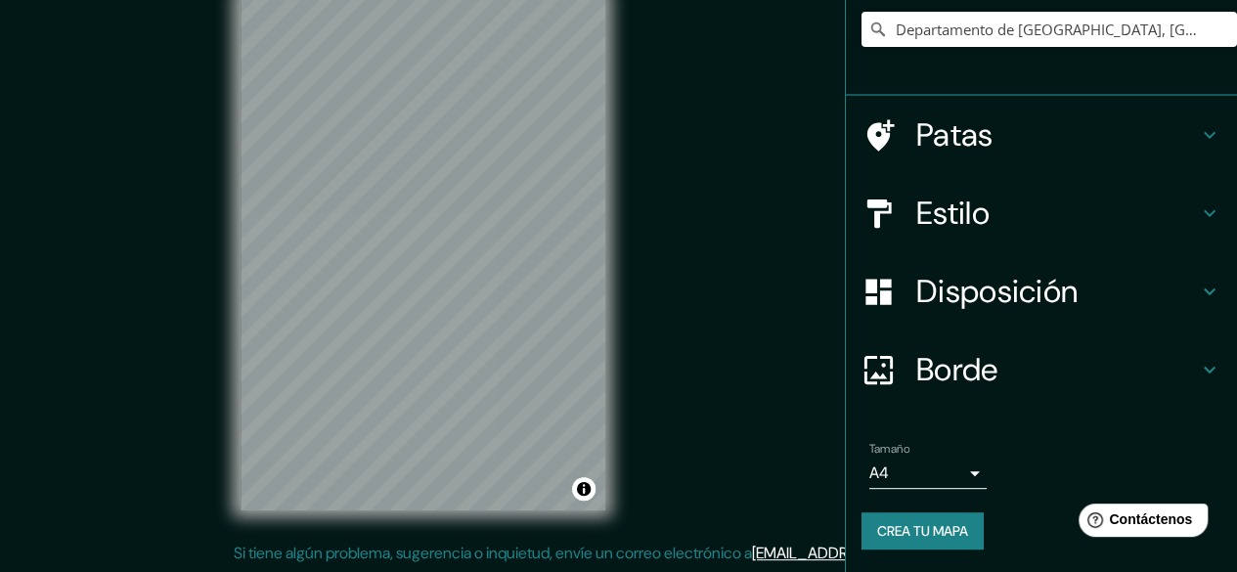
click at [1046, 199] on h4 "Estilo" at bounding box center [1057, 213] width 282 height 39
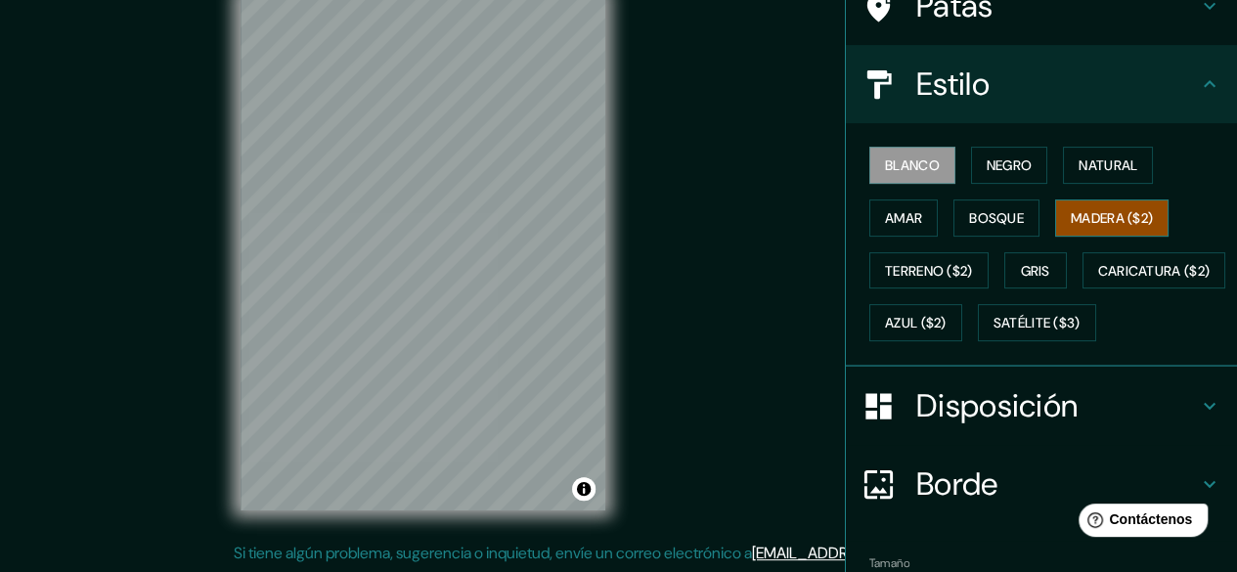
click at [1099, 220] on font "Madera ($2)" at bounding box center [1112, 218] width 82 height 18
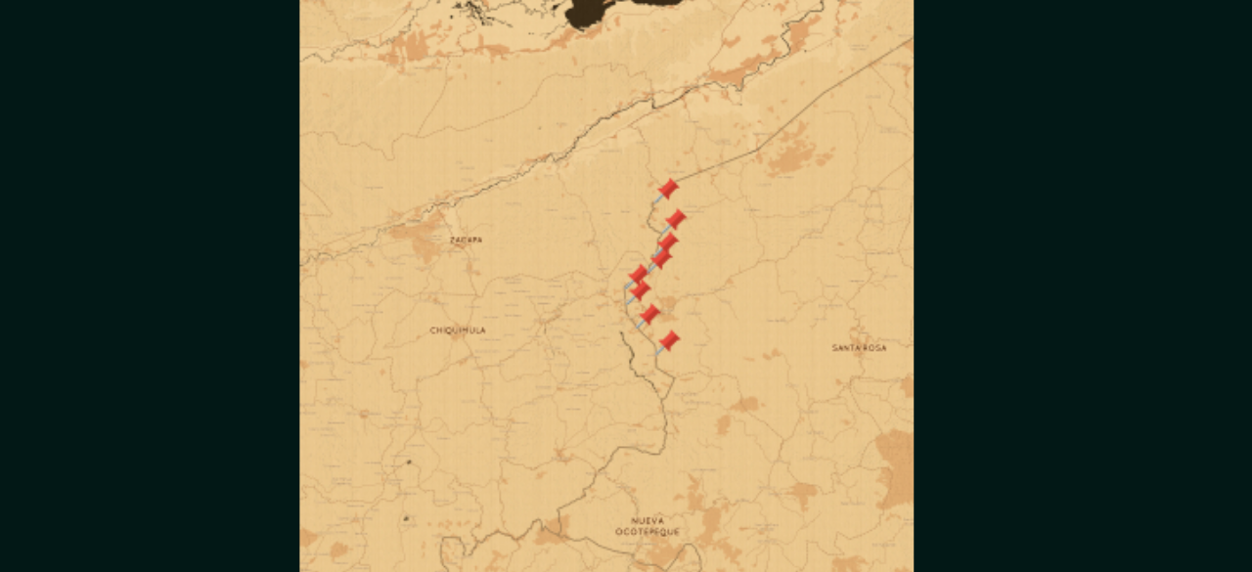
click at [674, 267] on img at bounding box center [626, 236] width 162 height 229
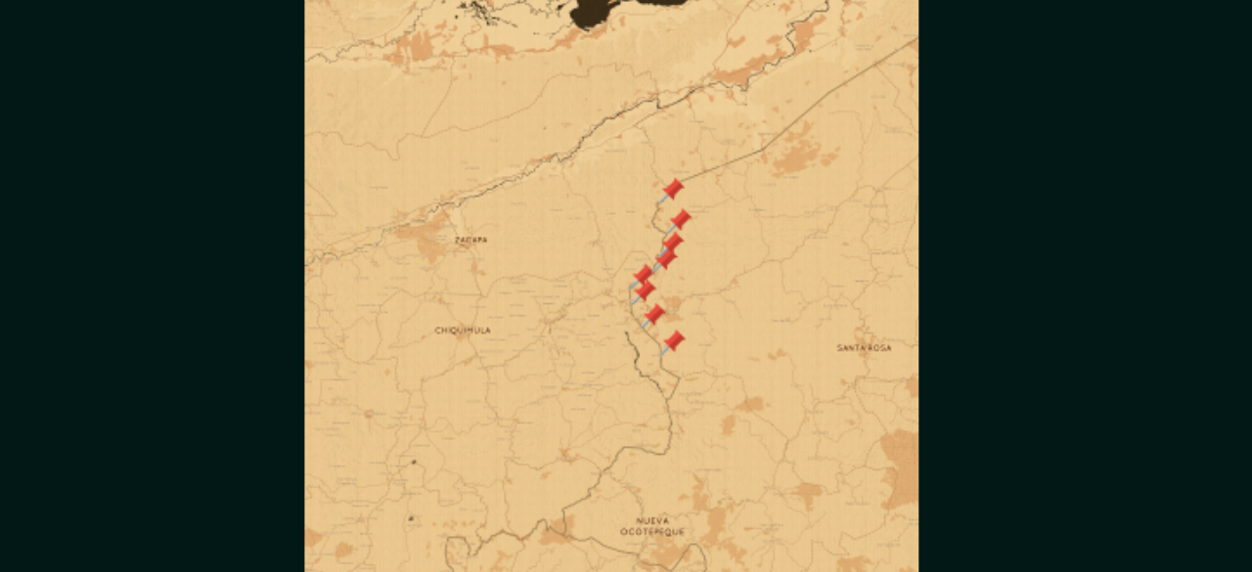
click at [679, 264] on img at bounding box center [626, 236] width 162 height 229
